Goal: Find specific page/section: Find specific page/section

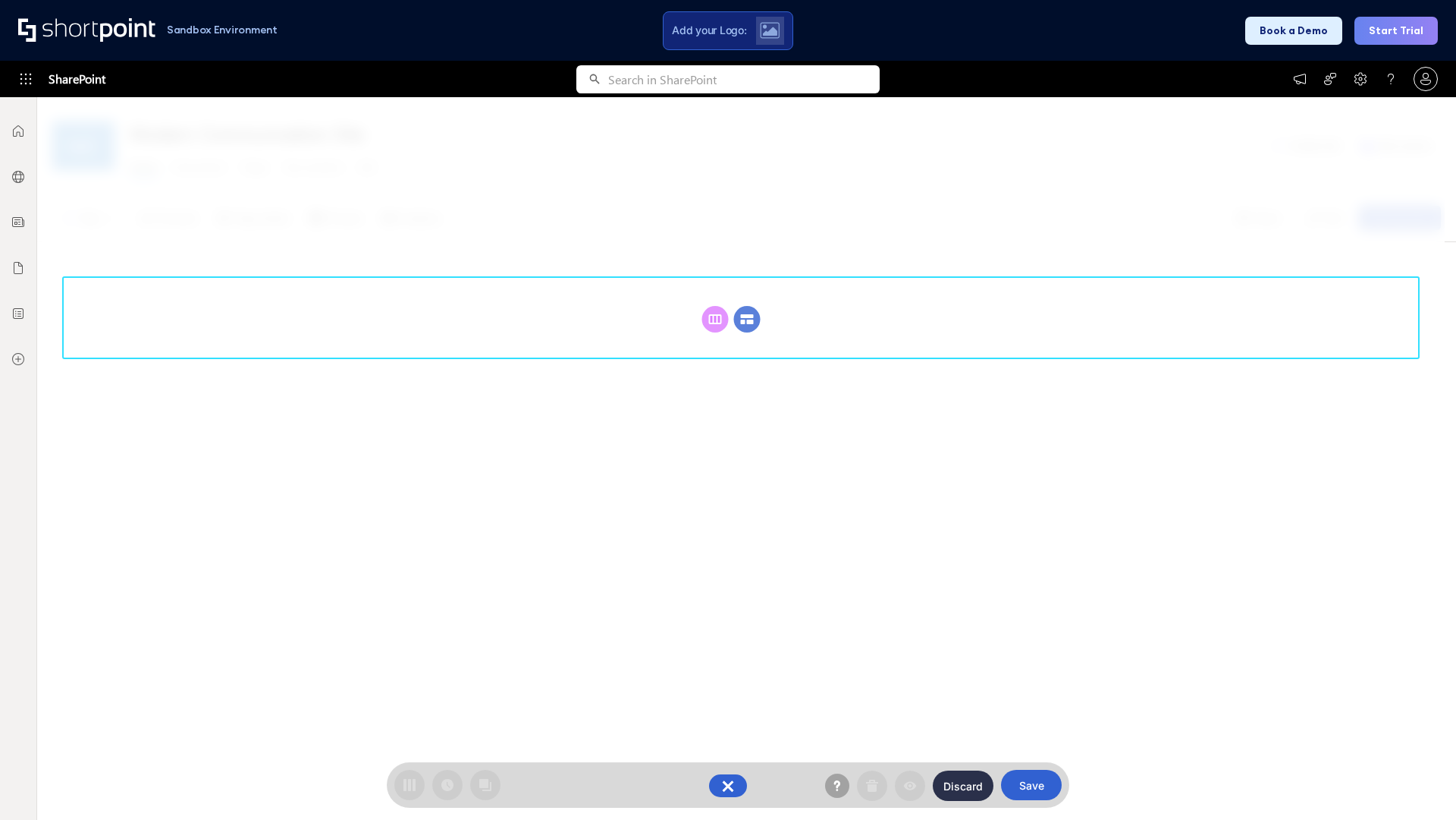
scroll to position [208, 0]
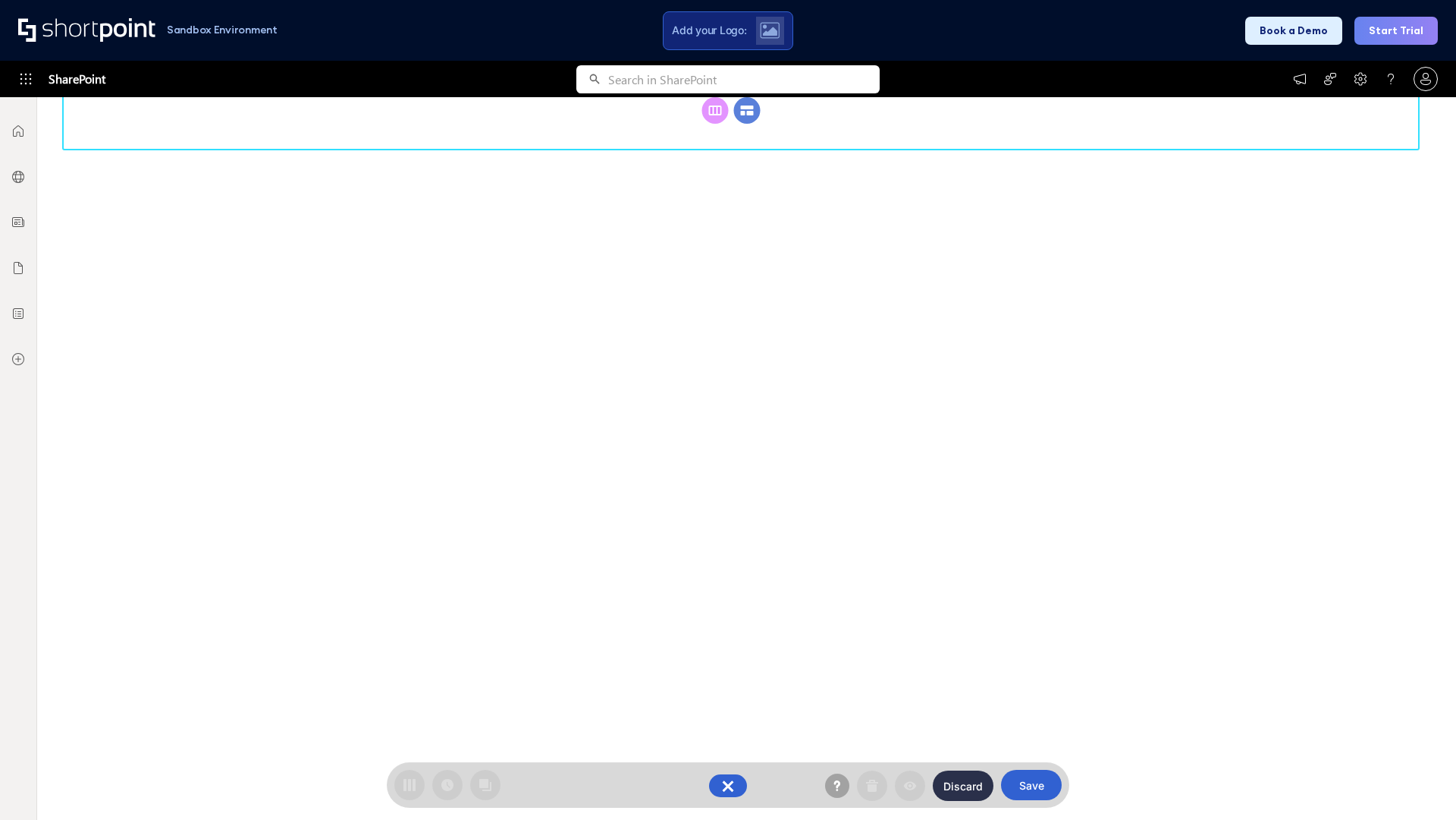
click at [747, 110] on circle at bounding box center [747, 110] width 26 height 26
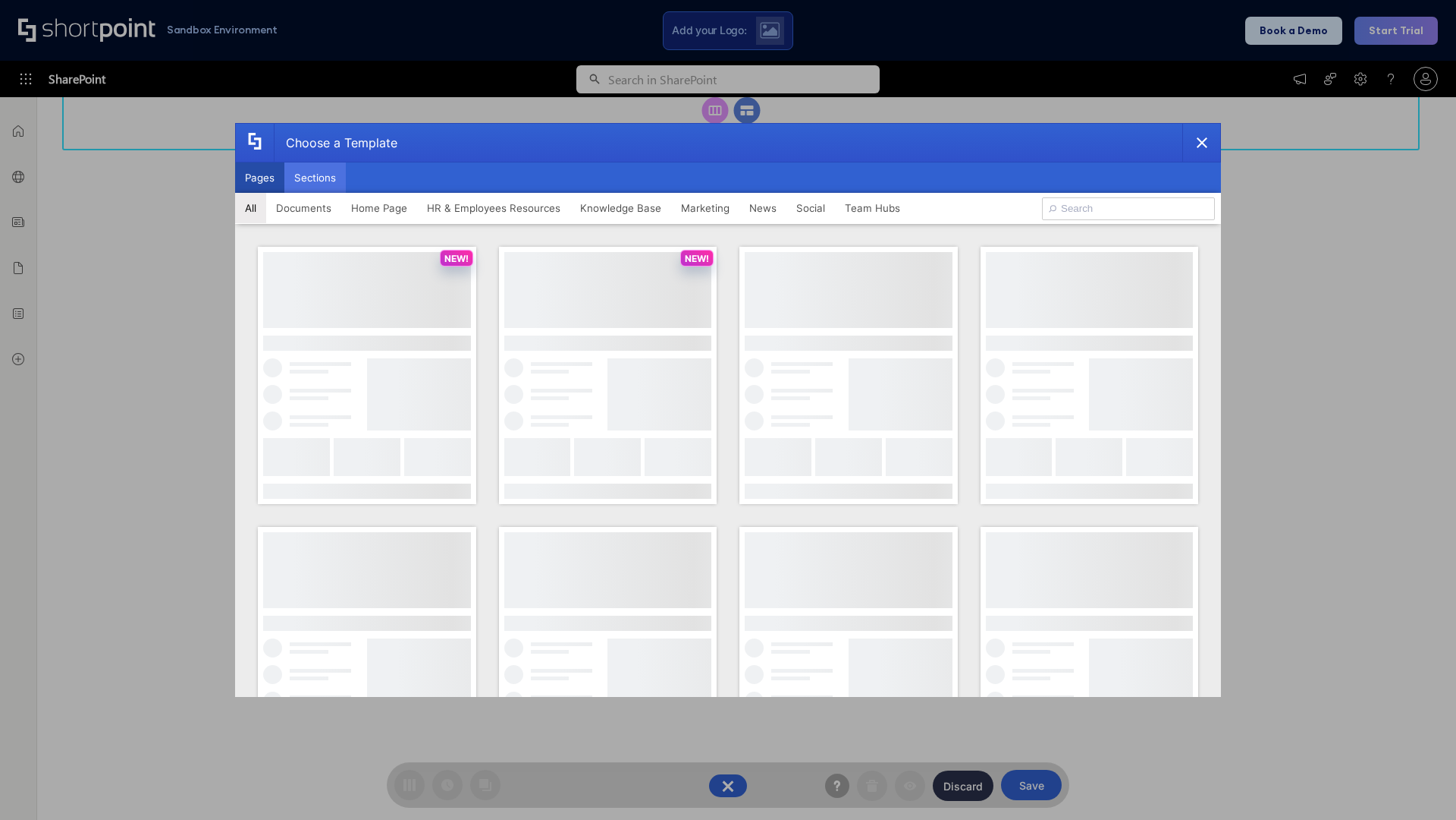
click at [315, 177] on button "Sections" at bounding box center [315, 177] width 61 height 30
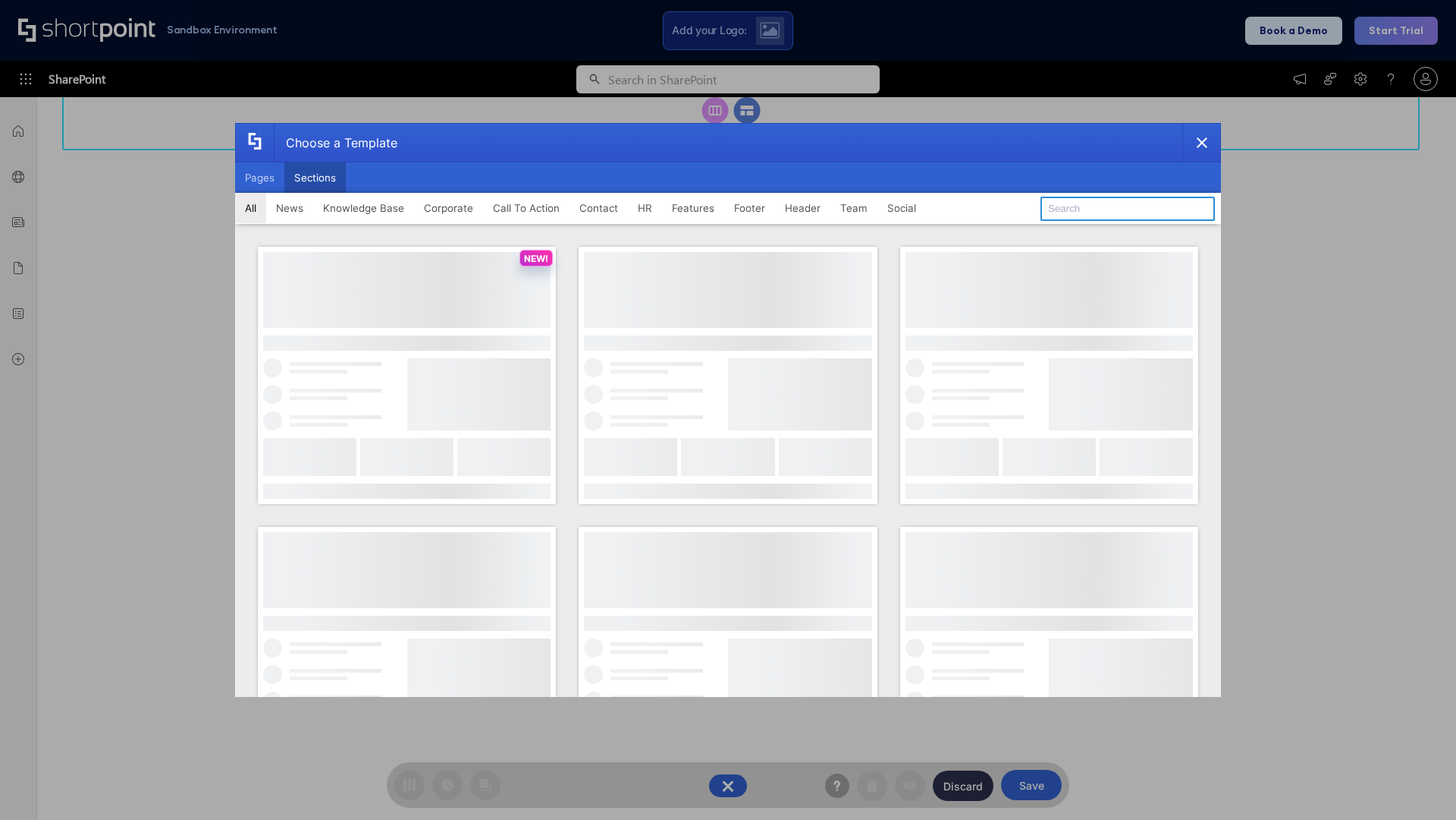
type input "Employee Spotlight 1"
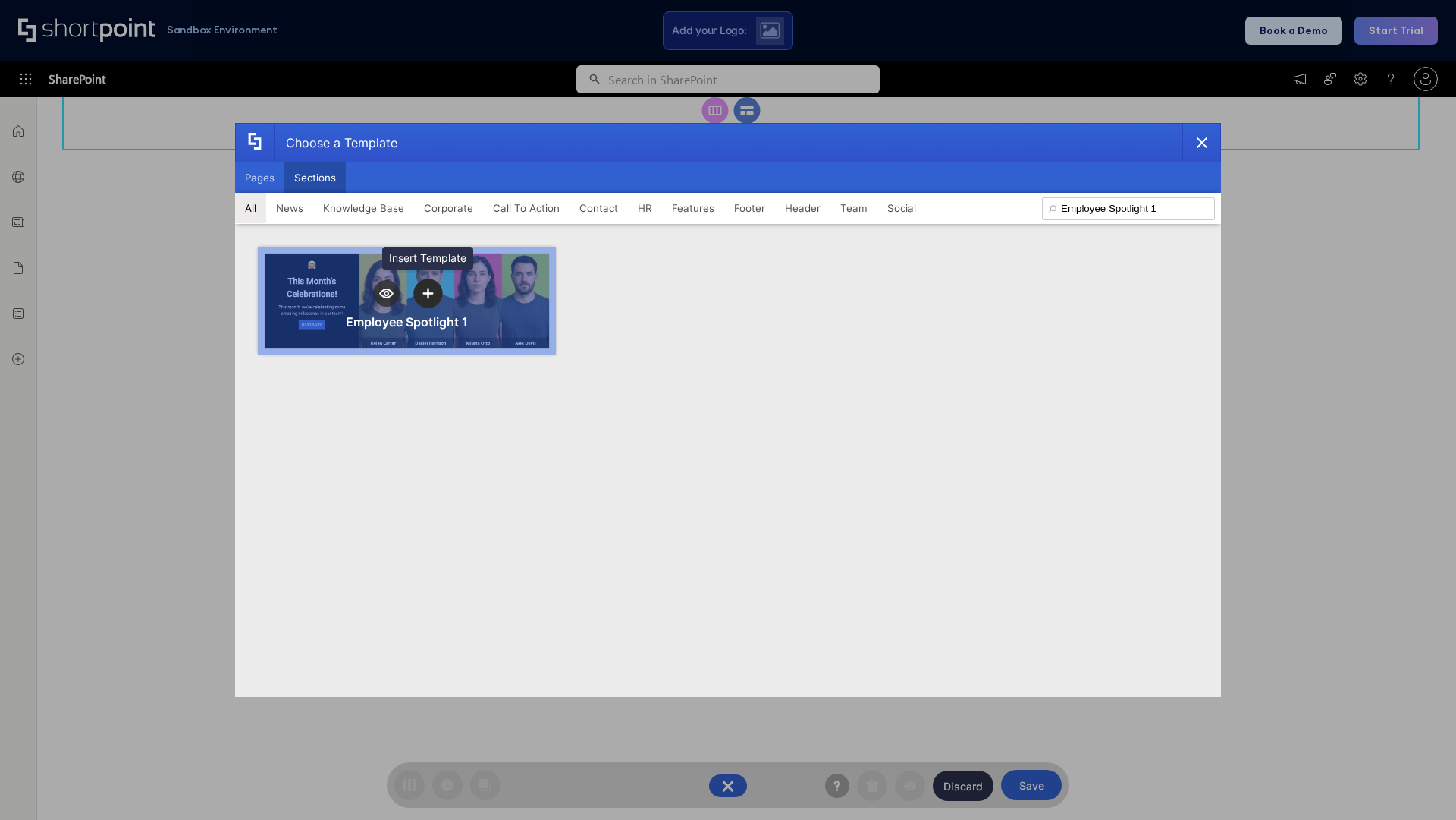
click at [428, 293] on icon "template selector" at bounding box center [427, 293] width 11 height 11
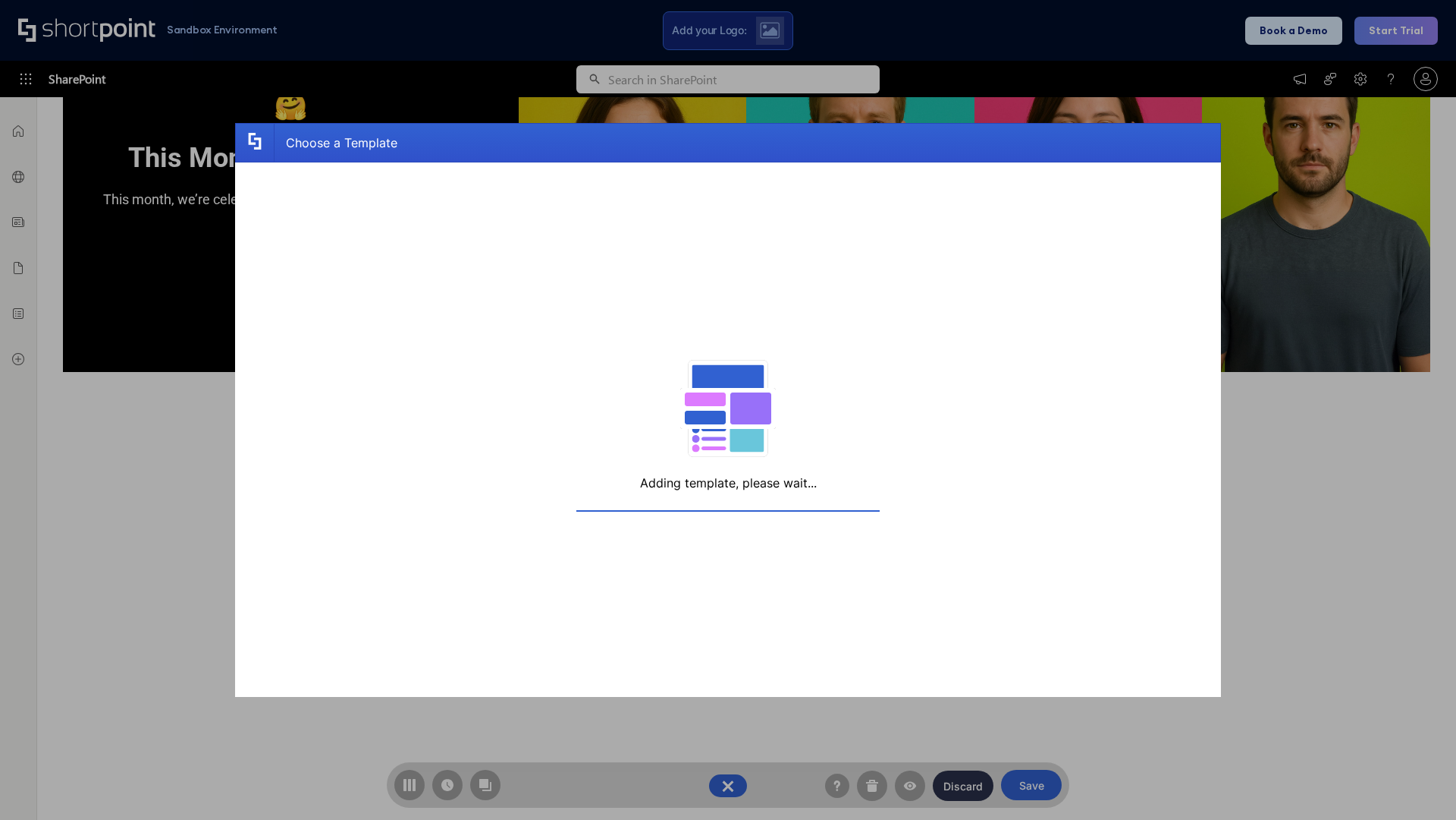
scroll to position [198, 0]
